Goal: Transaction & Acquisition: Purchase product/service

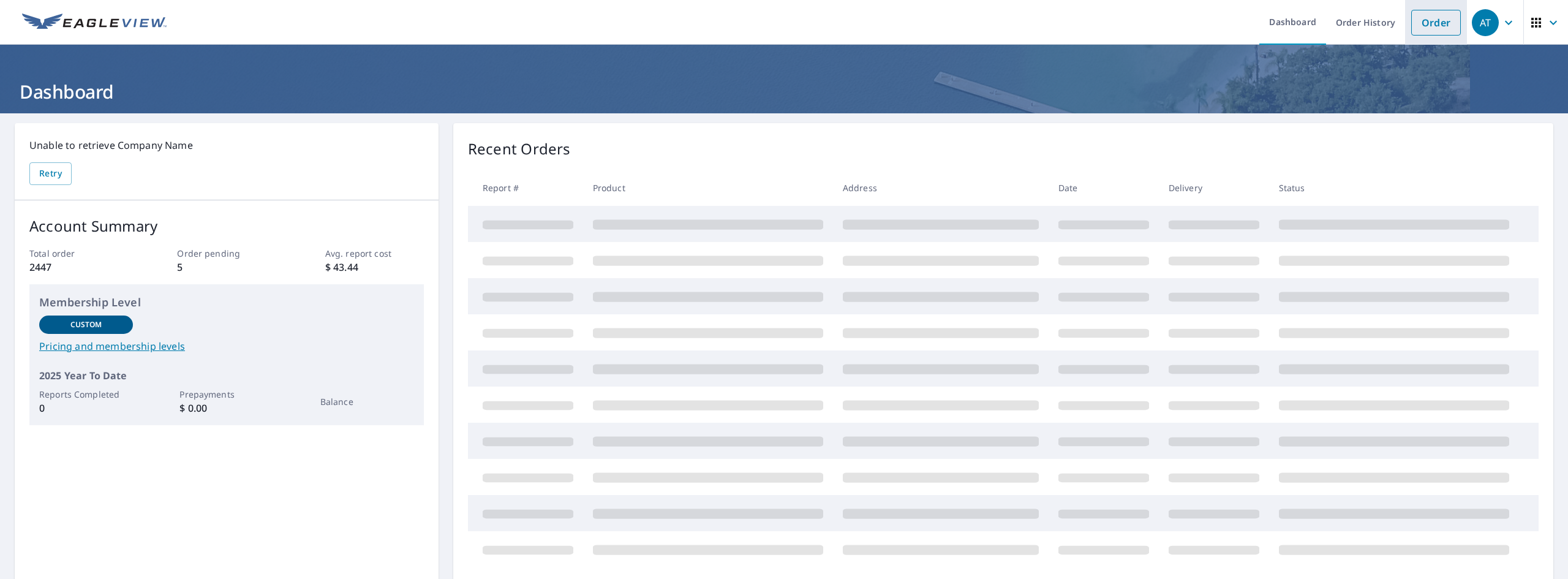
click at [1423, 29] on link "Order" at bounding box center [1436, 23] width 50 height 26
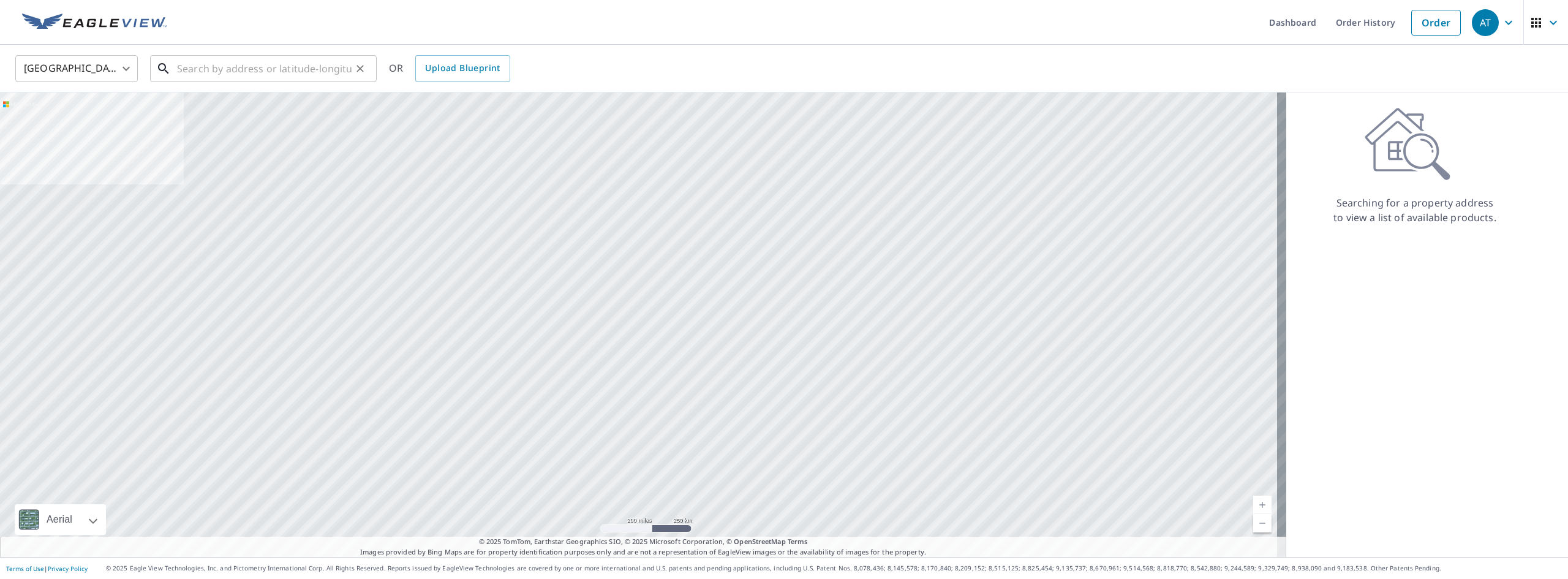
click at [300, 61] on input "text" at bounding box center [264, 68] width 174 height 34
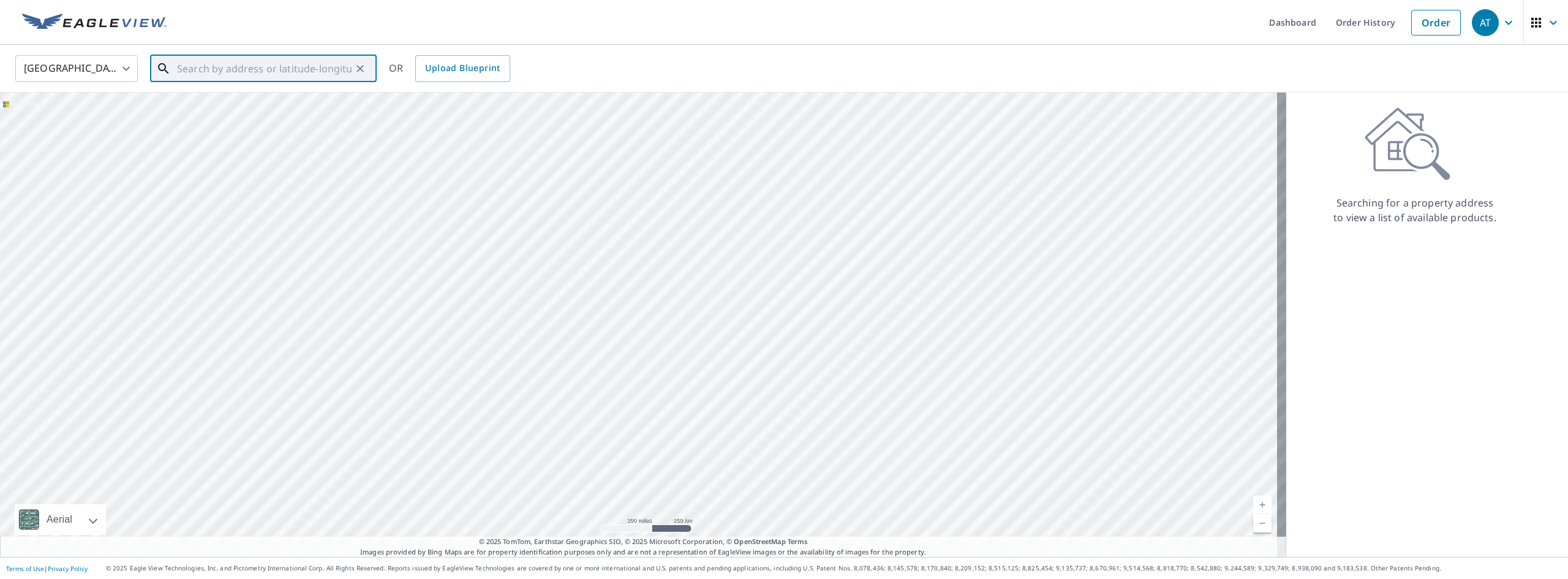
paste input "[STREET_ADDRESS]"
click at [233, 118] on p "[GEOGRAPHIC_DATA]" at bounding box center [270, 117] width 192 height 12
type input "[STREET_ADDRESS]"
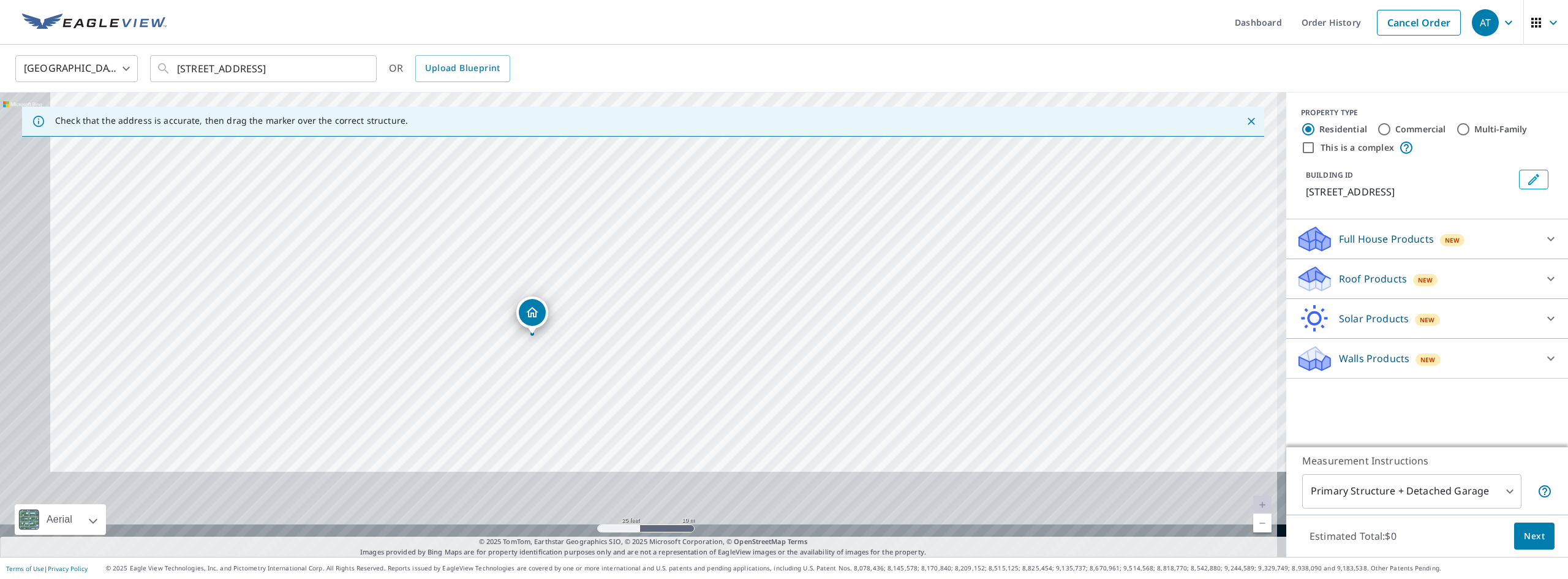
click at [639, 201] on div "[STREET_ADDRESS]" at bounding box center [643, 324] width 1286 height 464
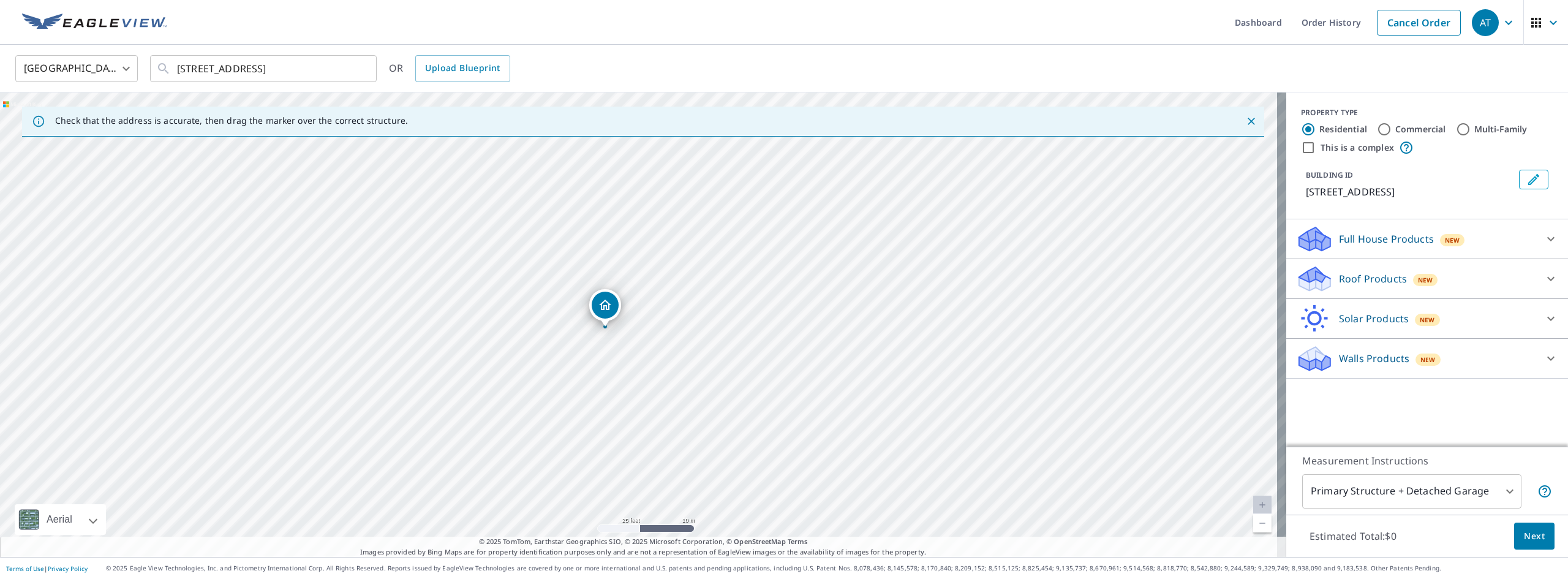
drag, startPoint x: 614, startPoint y: 370, endPoint x: 676, endPoint y: 350, distance: 65.1
click at [687, 363] on div "[STREET_ADDRESS]" at bounding box center [643, 324] width 1286 height 464
drag, startPoint x: 595, startPoint y: 227, endPoint x: 968, endPoint y: 290, distance: 378.3
click at [968, 290] on div "[STREET_ADDRESS]" at bounding box center [643, 324] width 1286 height 464
drag, startPoint x: 564, startPoint y: 283, endPoint x: 551, endPoint y: 272, distance: 17.0
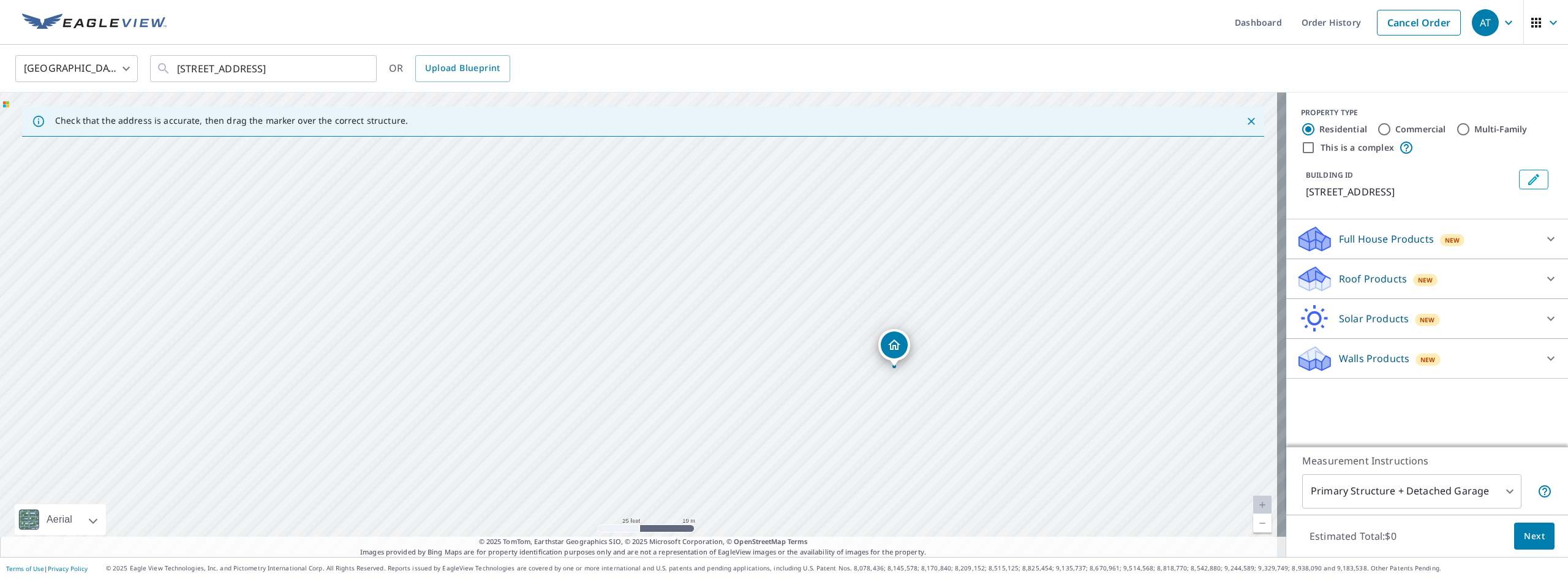
click at [551, 272] on div "[STREET_ADDRESS]" at bounding box center [643, 324] width 1286 height 464
drag, startPoint x: 967, startPoint y: 301, endPoint x: 916, endPoint y: 300, distance: 51.0
click at [916, 300] on div "[STREET_ADDRESS]" at bounding box center [643, 324] width 1286 height 464
click at [1434, 491] on body "AT AT Dashboard Order History Cancel Order AT [GEOGRAPHIC_DATA] [GEOGRAPHIC_DAT…" at bounding box center [784, 289] width 1568 height 579
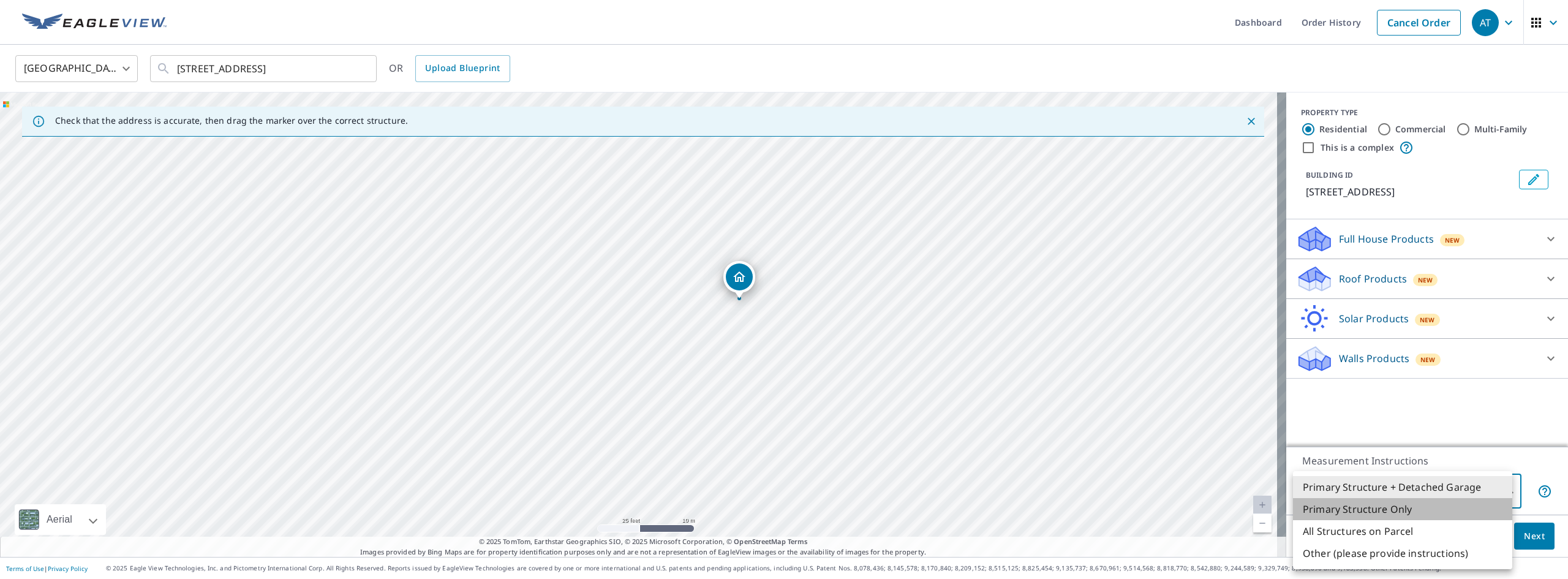
click at [1407, 514] on li "Primary Structure Only" at bounding box center [1403, 509] width 219 height 22
type input "2"
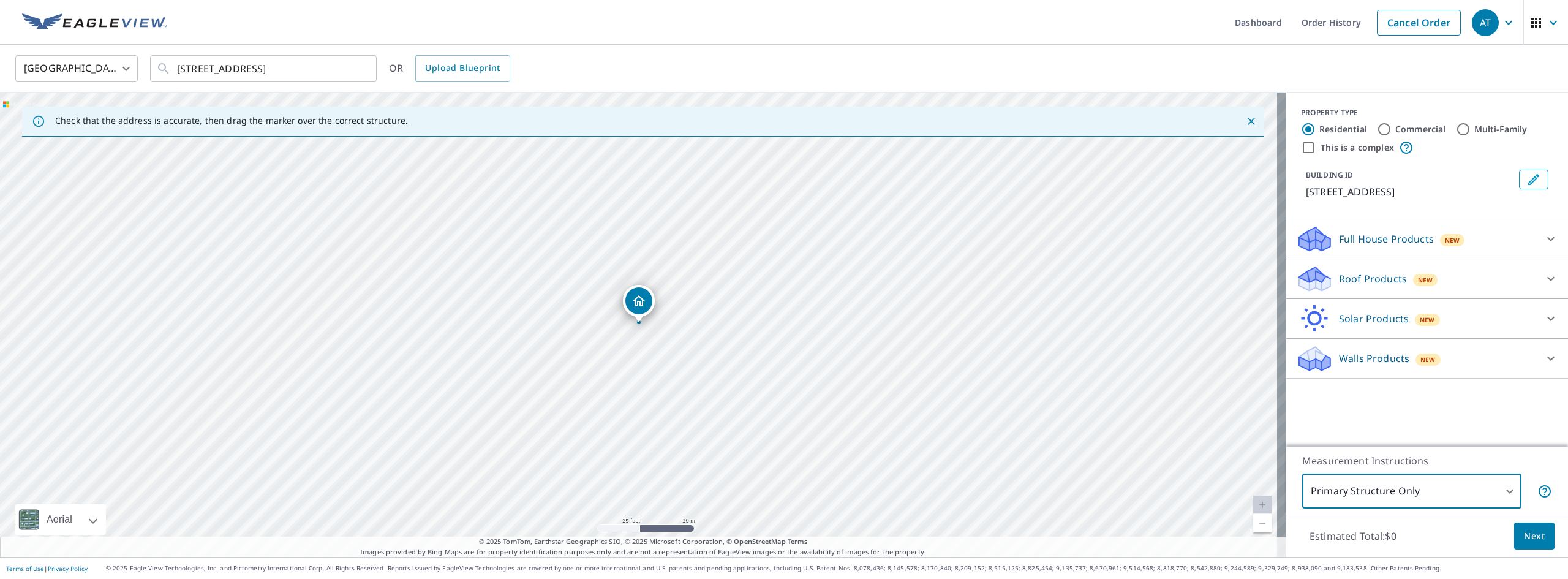
click at [1395, 286] on p "Roof Products" at bounding box center [1372, 278] width 68 height 15
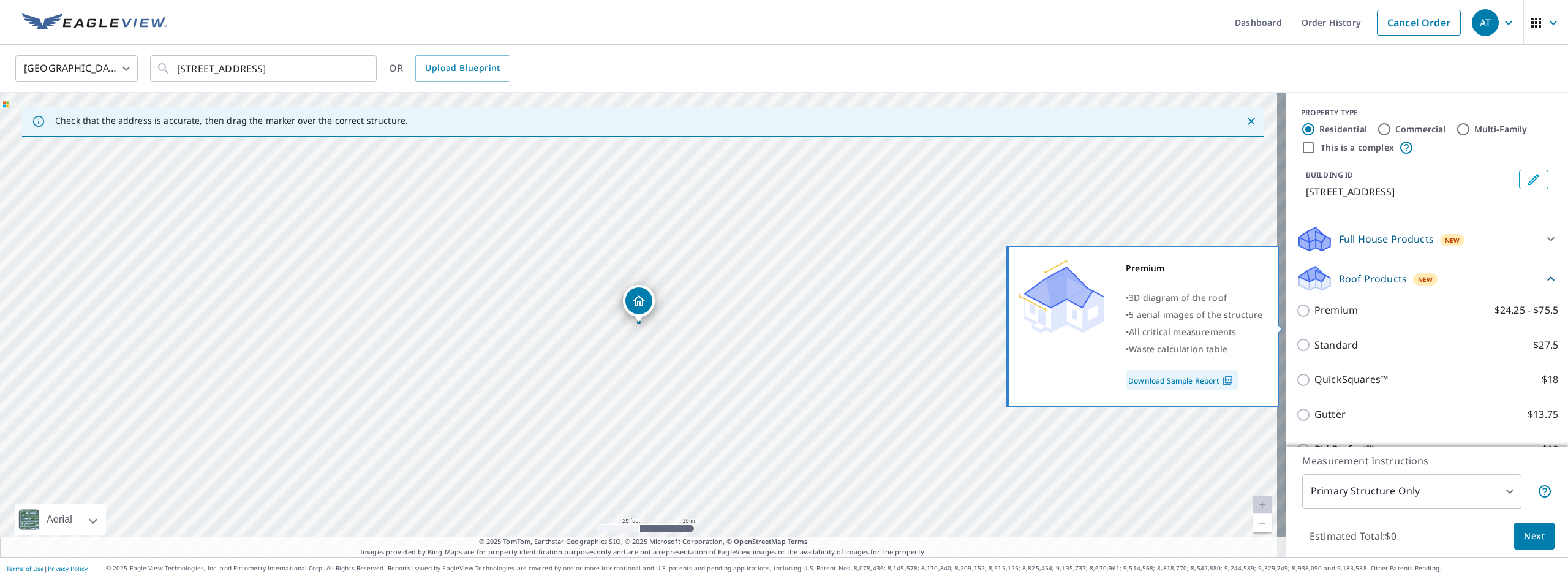
click at [1303, 318] on input "Premium $24.25 - $75.5" at bounding box center [1305, 310] width 18 height 15
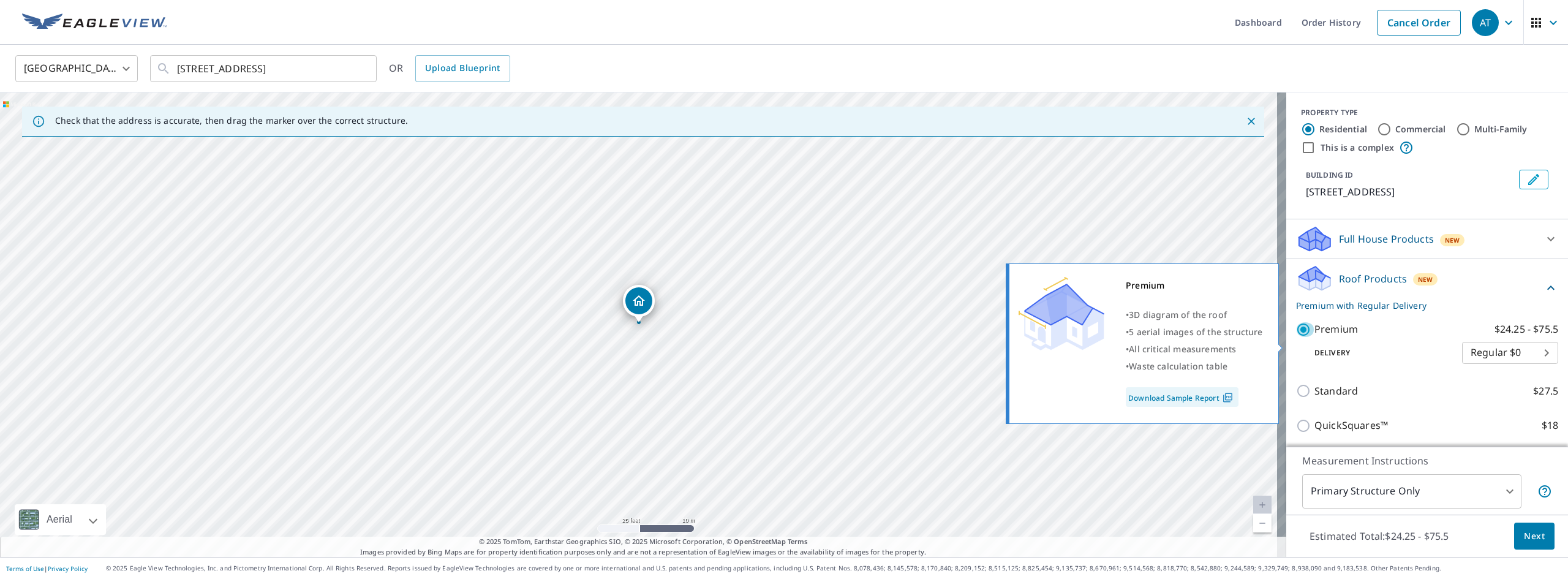
click at [1299, 337] on input "Premium $24.25 - $75.5" at bounding box center [1305, 329] width 18 height 15
checkbox input "false"
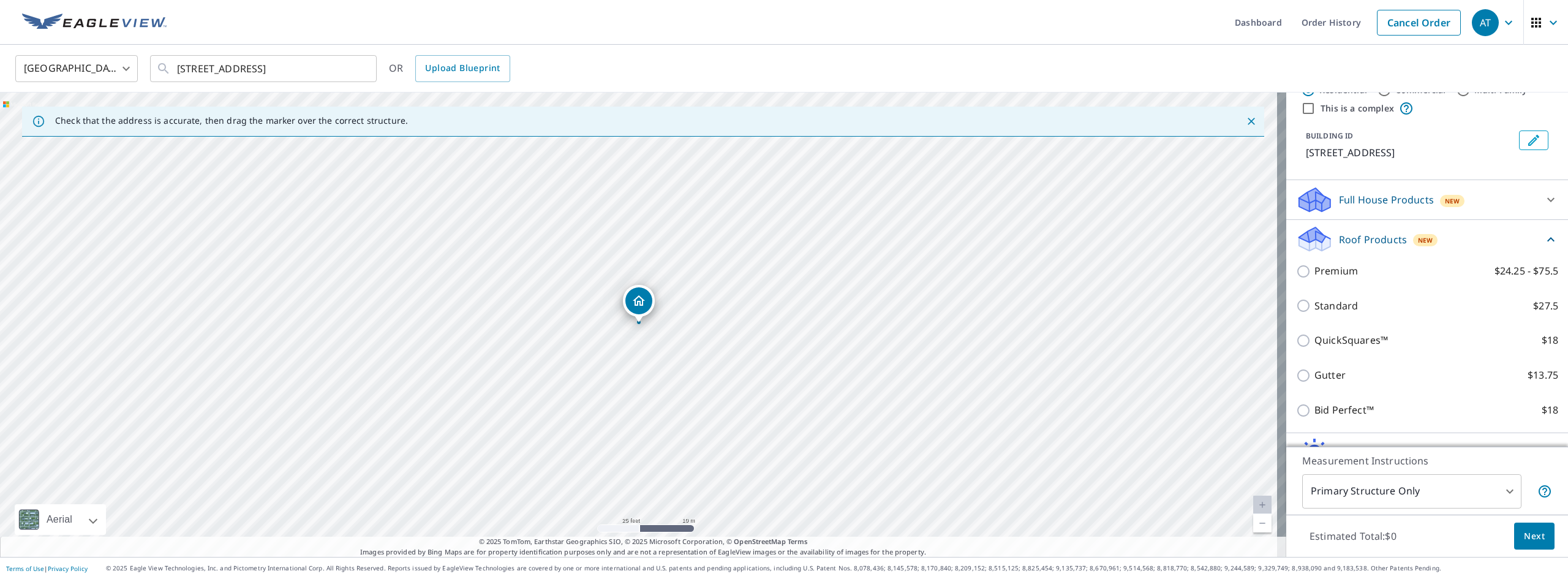
scroll to position [61, 0]
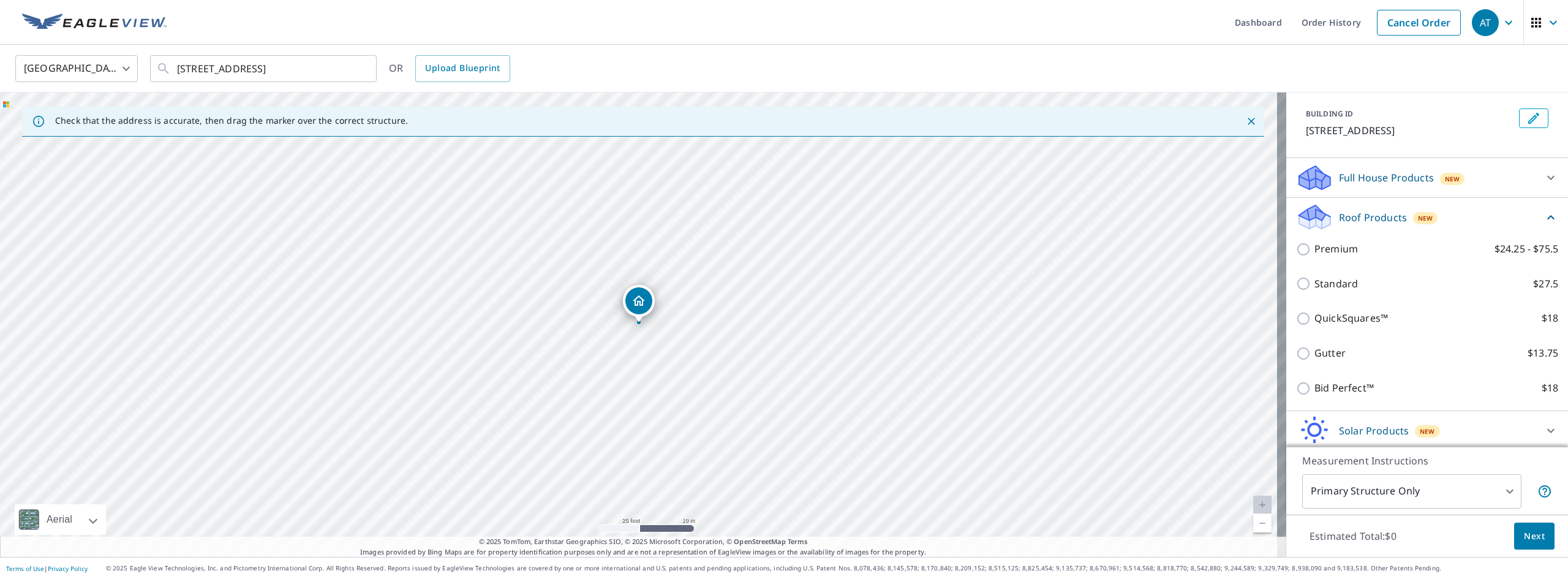
click at [1369, 225] on p "Roof Products" at bounding box center [1372, 217] width 68 height 15
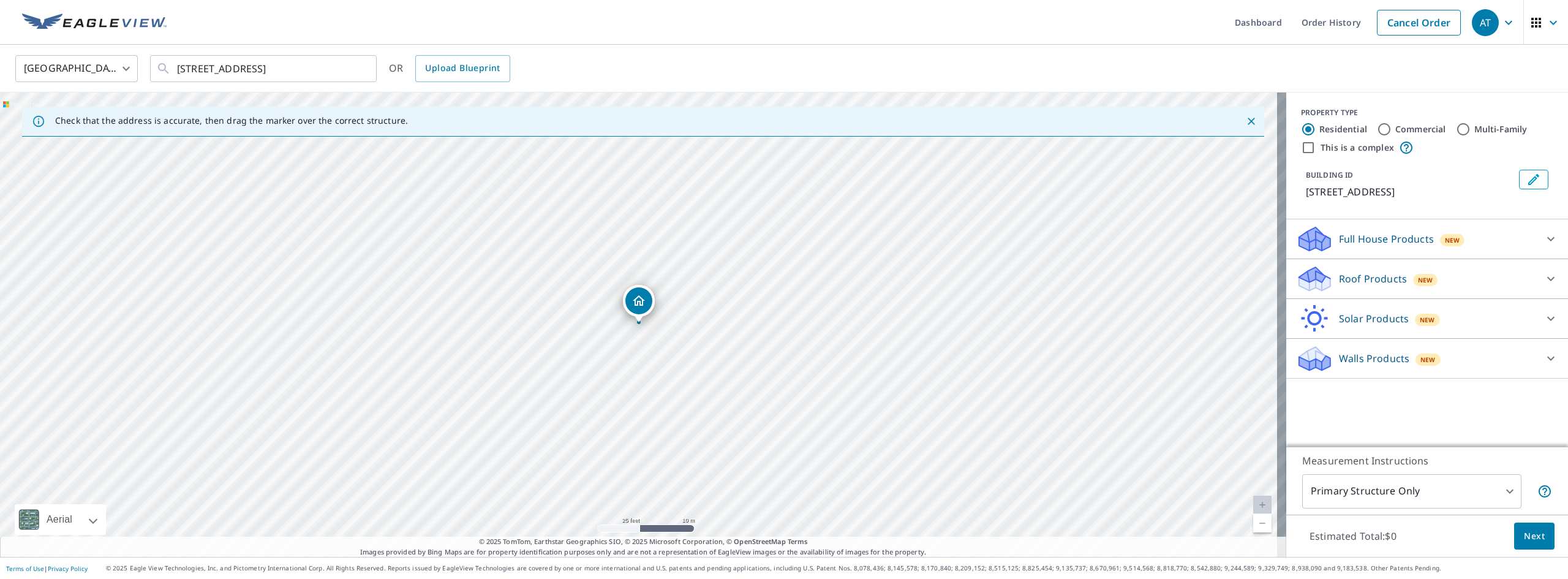
scroll to position [0, 0]
click at [1400, 293] on div "Roof Products New" at bounding box center [1416, 279] width 240 height 29
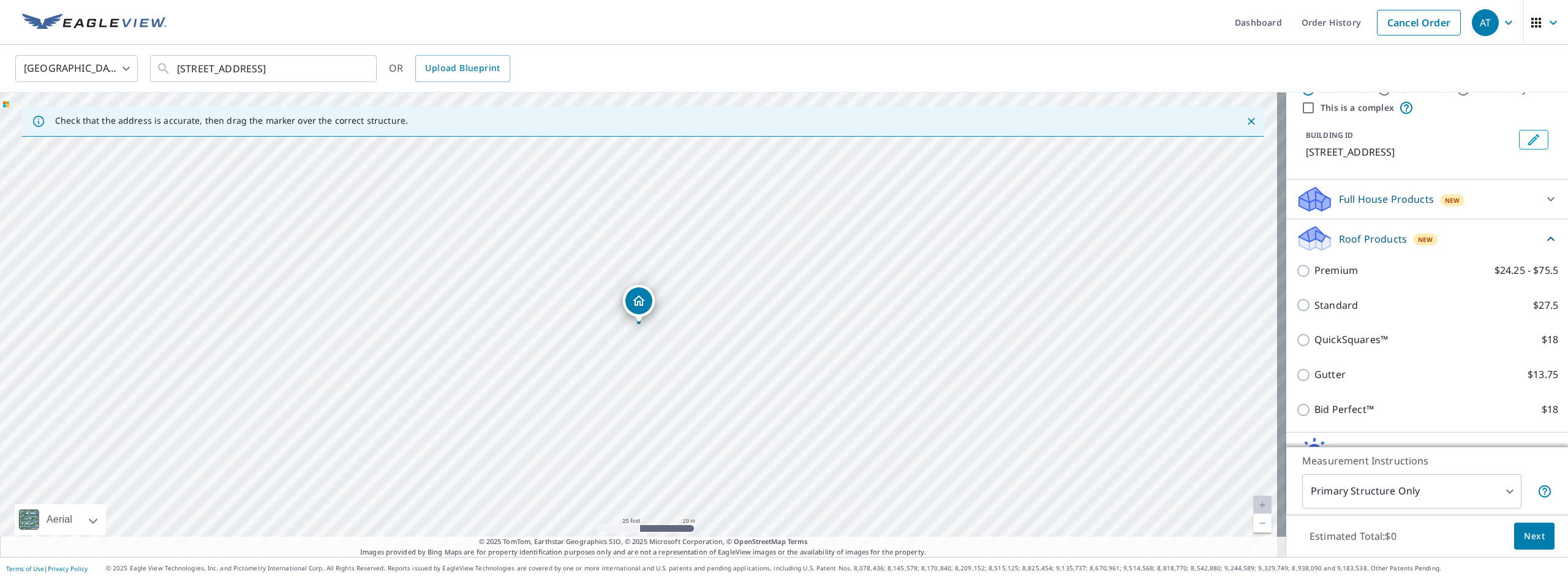
scroll to position [61, 0]
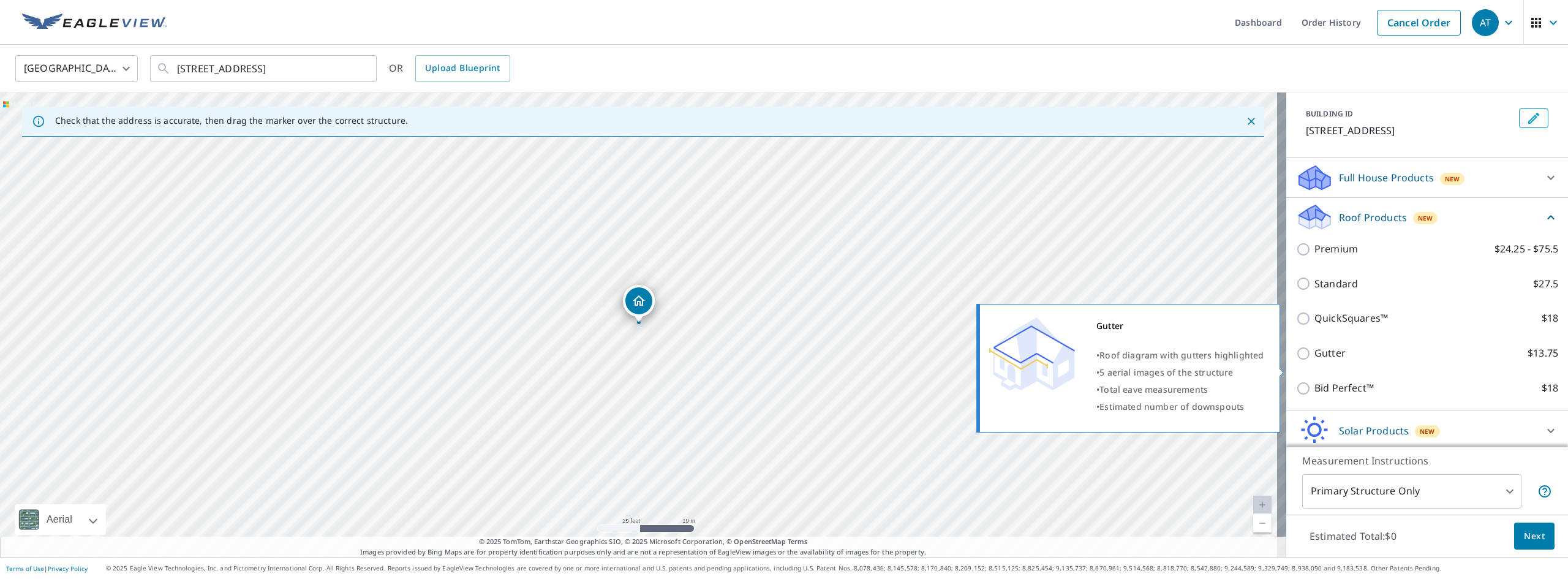
click at [1296, 361] on input "Gutter $13.75" at bounding box center [1305, 353] width 18 height 15
checkbox input "true"
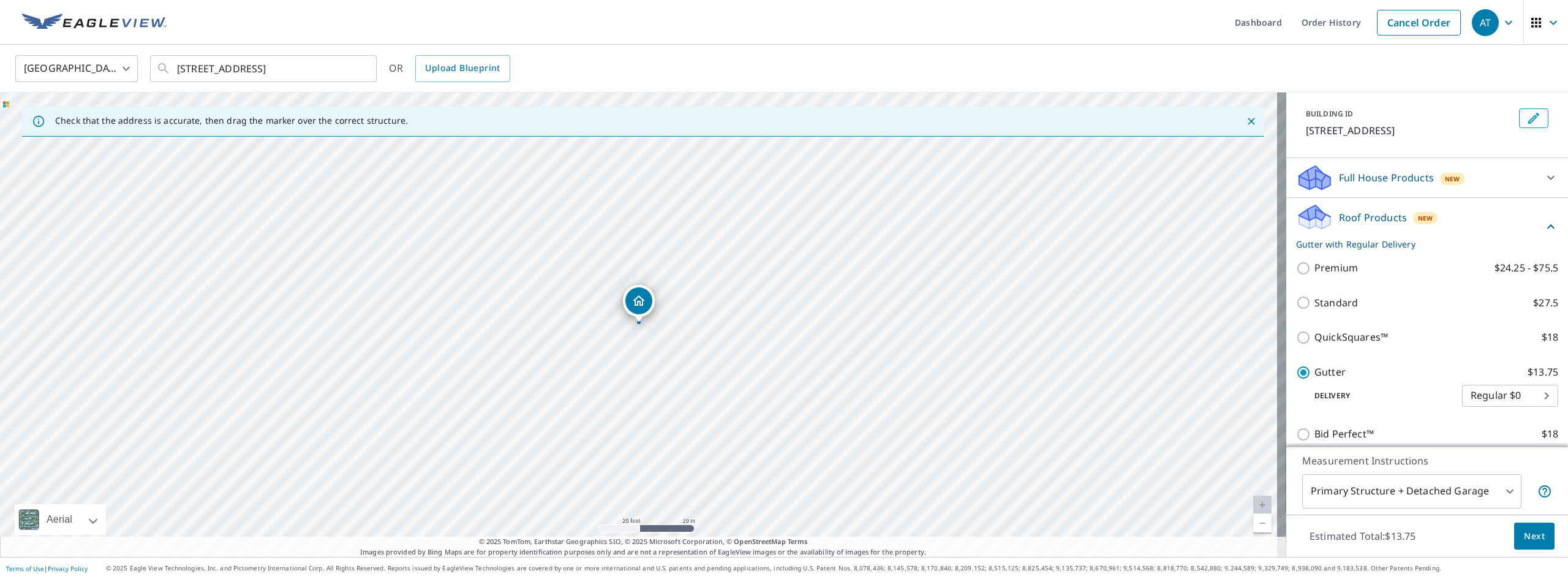
click at [1410, 489] on body "AT AT Dashboard Order History Cancel Order AT [GEOGRAPHIC_DATA] [GEOGRAPHIC_DAT…" at bounding box center [784, 289] width 1568 height 579
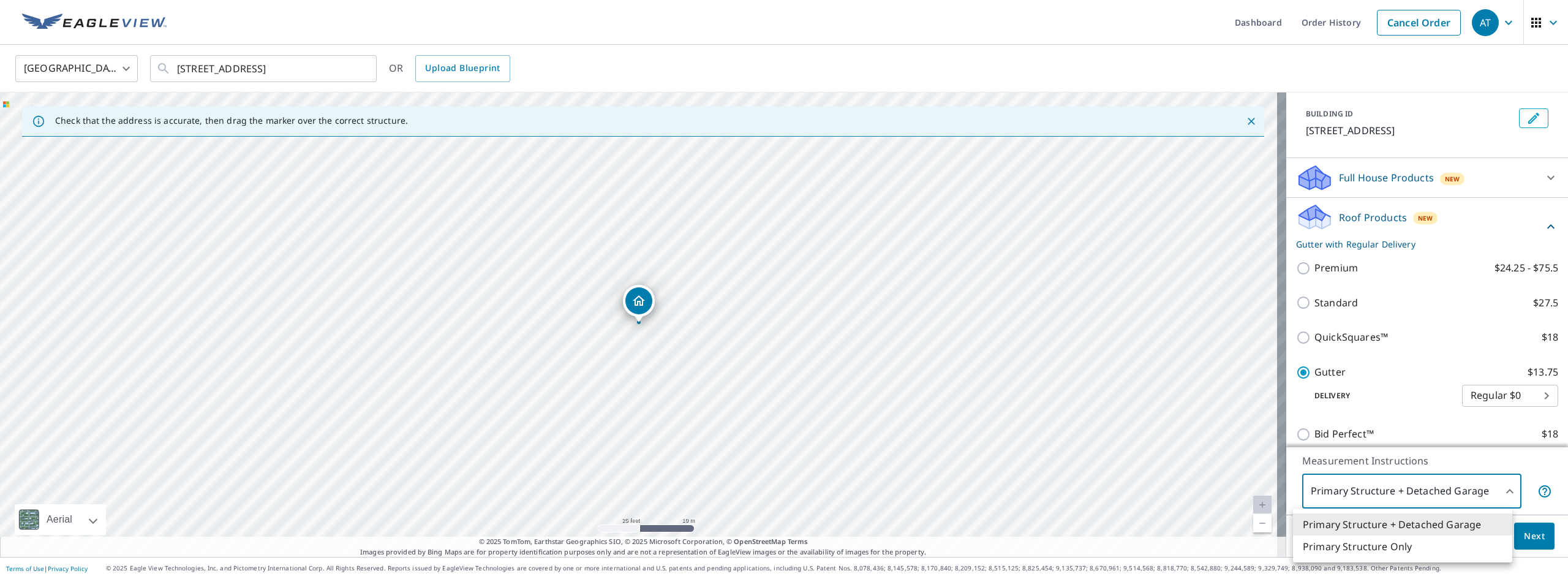
click at [1386, 543] on li "Primary Structure Only" at bounding box center [1403, 546] width 219 height 22
type input "2"
click at [1542, 529] on button "Next" at bounding box center [1534, 536] width 41 height 28
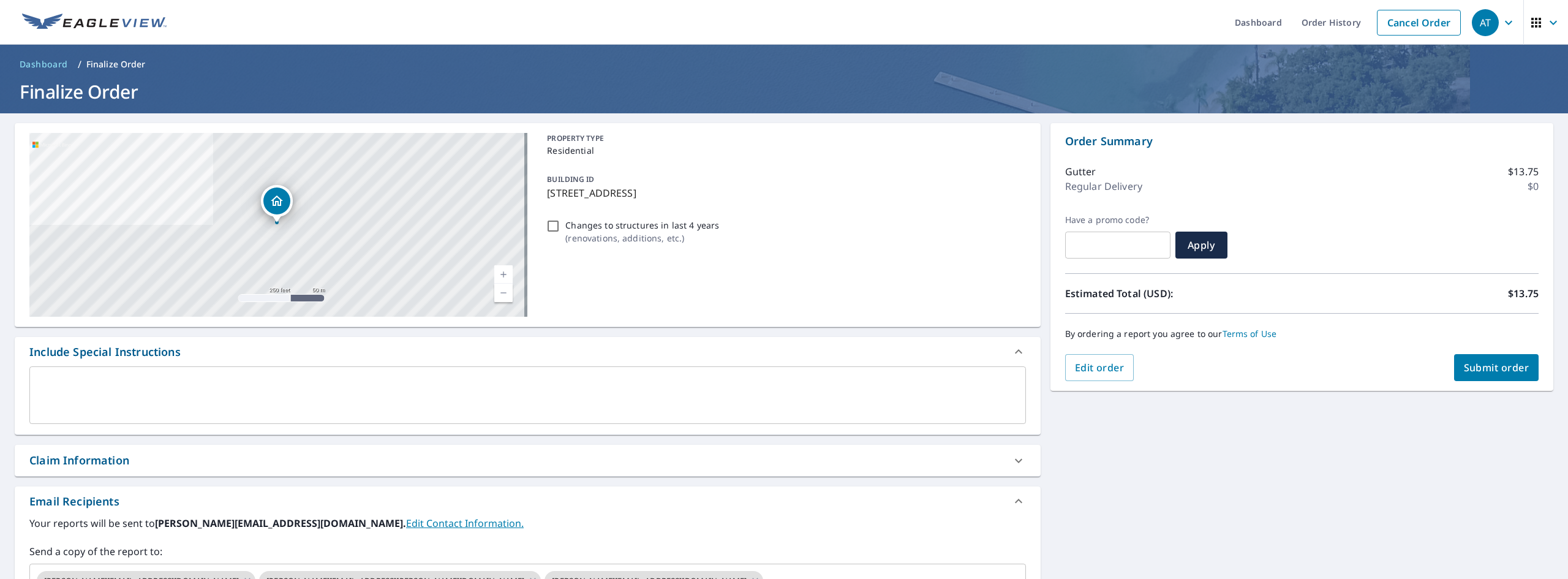
click at [1465, 367] on span "Submit order" at bounding box center [1497, 367] width 66 height 14
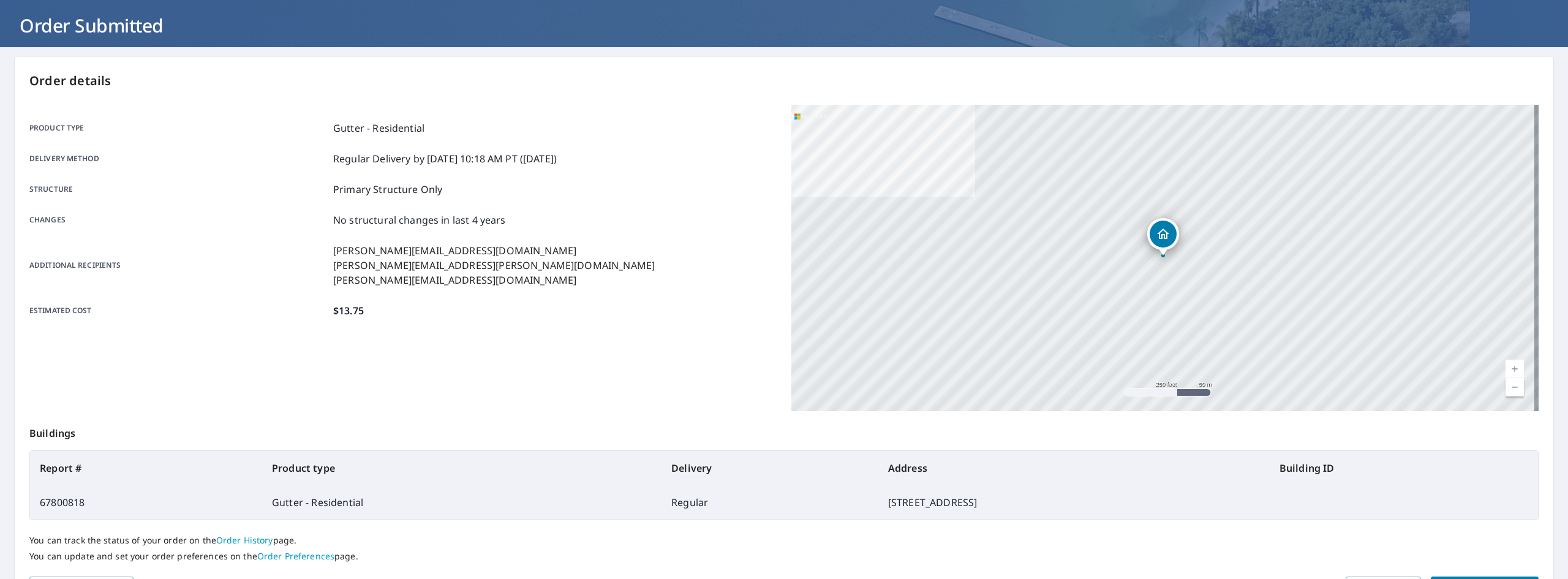
scroll to position [133, 0]
